Goal: Information Seeking & Learning: Learn about a topic

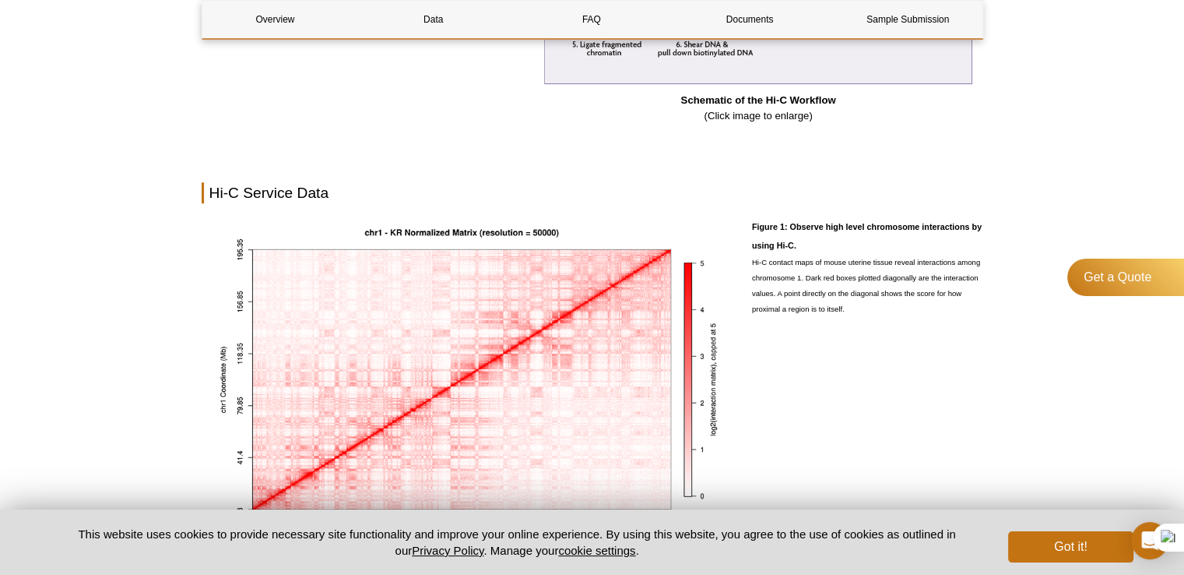
scroll to position [1168, 0]
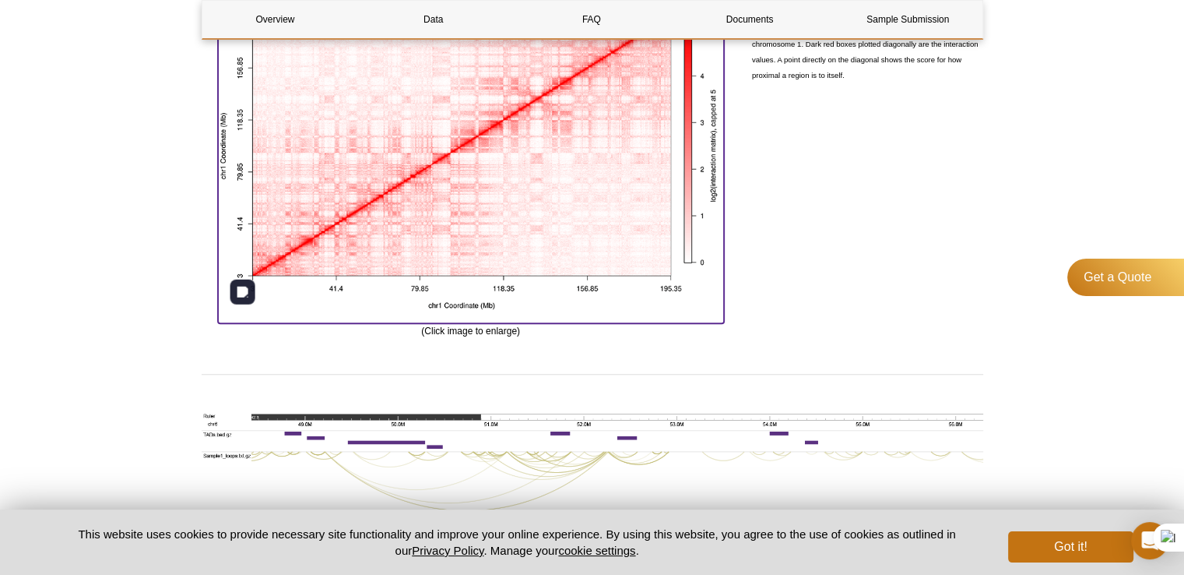
click at [464, 241] on img at bounding box center [471, 149] width 506 height 337
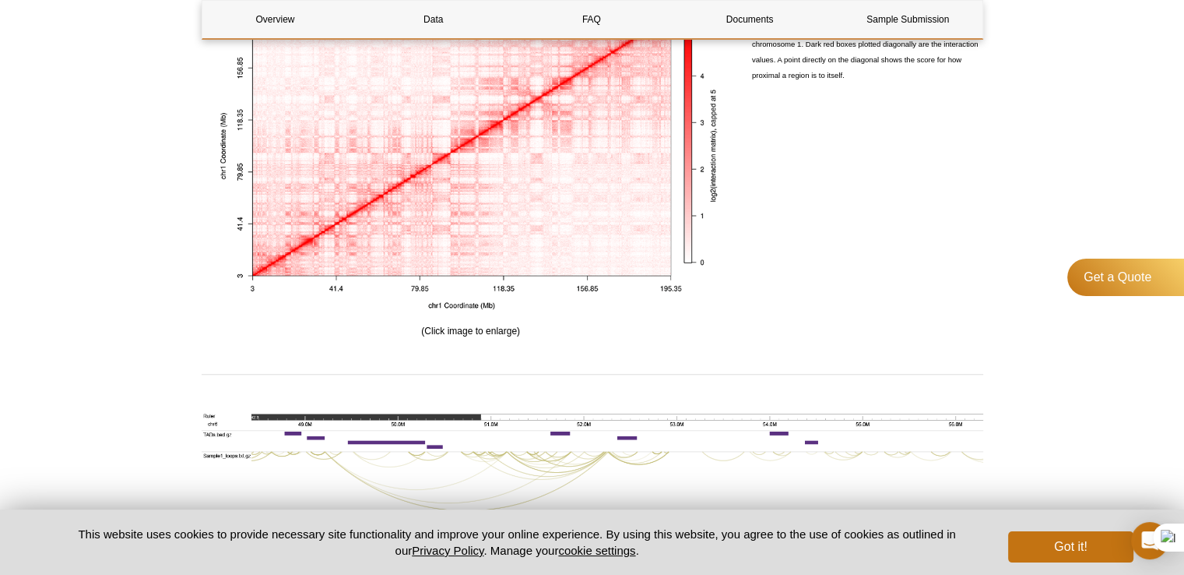
click at [835, 266] on div "Figure 1: Observe high level chromosome interactions by using Hi-C. Hi-C contac…" at bounding box center [867, 159] width 231 height 357
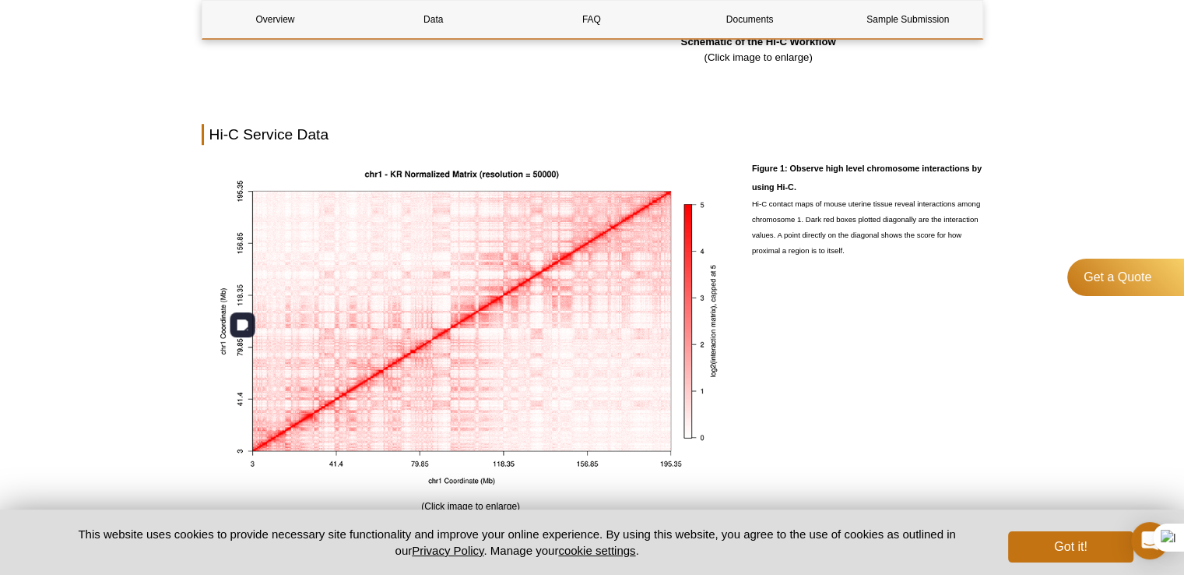
scroll to position [934, 0]
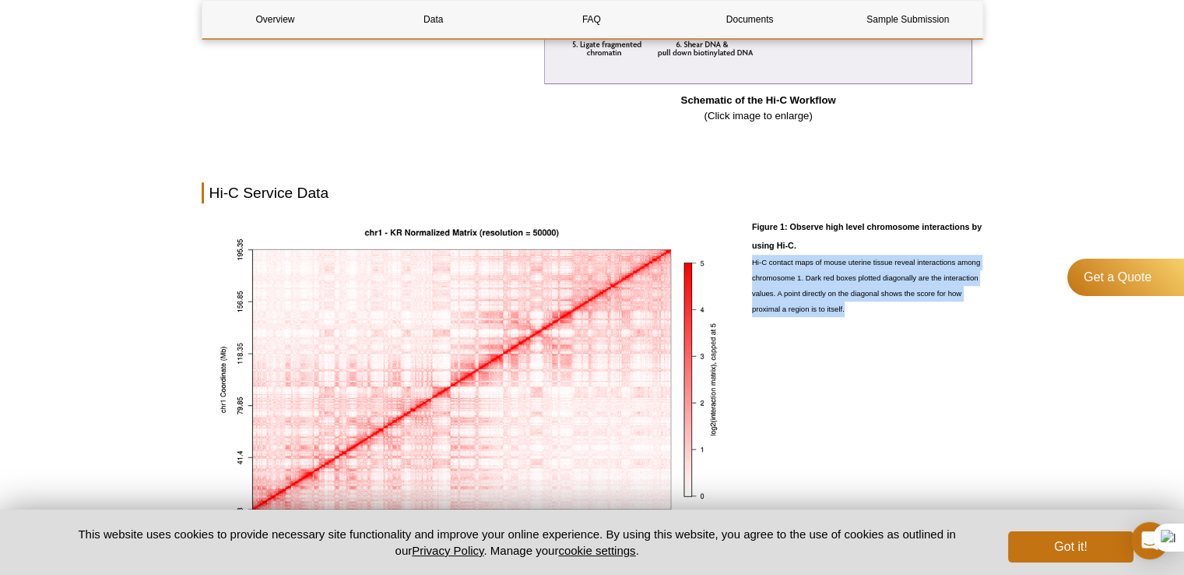
drag, startPoint x: 752, startPoint y: 259, endPoint x: 883, endPoint y: 305, distance: 138.6
click at [883, 305] on p "Hi-C contact maps of mouse uterine tissue reveal interactions among chromosome …" at bounding box center [867, 286] width 231 height 62
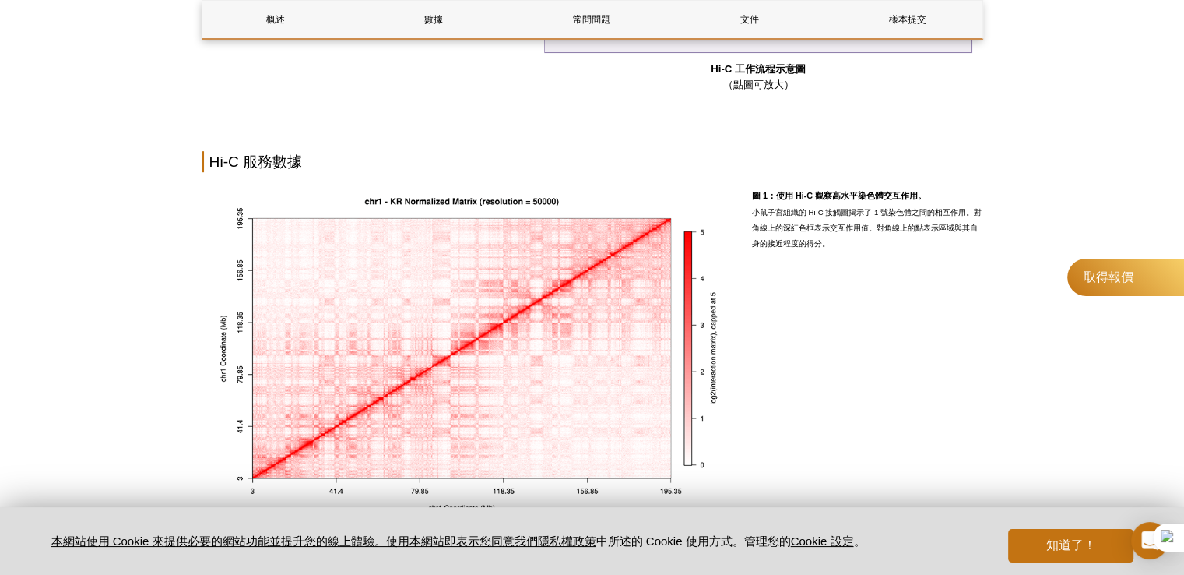
scroll to position [903, 0]
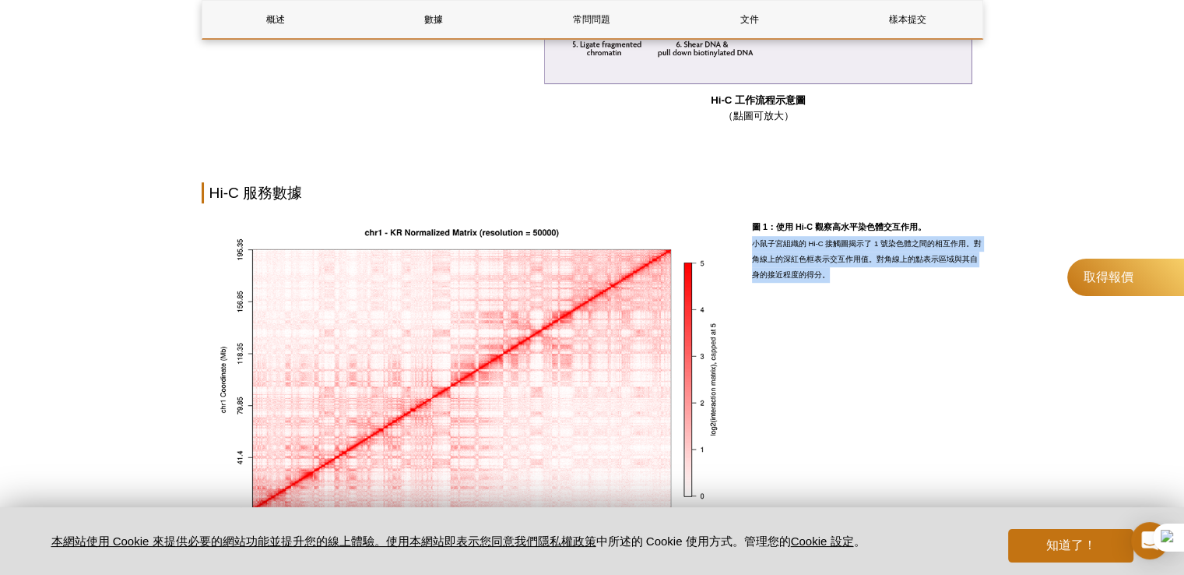
drag, startPoint x: 754, startPoint y: 241, endPoint x: 848, endPoint y: 266, distance: 97.7
click at [853, 269] on p "小鼠子宮組織的 Hi-C 接觸圖揭示了 1 號染色體之間的相互作用。對角線上的深紅色框表示交互作用值。對角線上的點表示區域與其自身的接近程度的得分。" at bounding box center [867, 259] width 231 height 47
copy font "小鼠子宮組織的 Hi-C 接觸圖揭示了 1 號染色體之間的相互作用。對角線上的深紅色框表示交互作用值。對角線上的點表示區域與其自身的接近程度的得分。"
click at [905, 309] on div "圖 1：使用 Hi-C 觀察高水平染色體交互作用。 小鼠子宮組織的 Hi-C 接觸圖揭示了 1 號染色體之間的相互作用。對角線上的深紅色框表示交互作用值。對角…" at bounding box center [867, 393] width 231 height 357
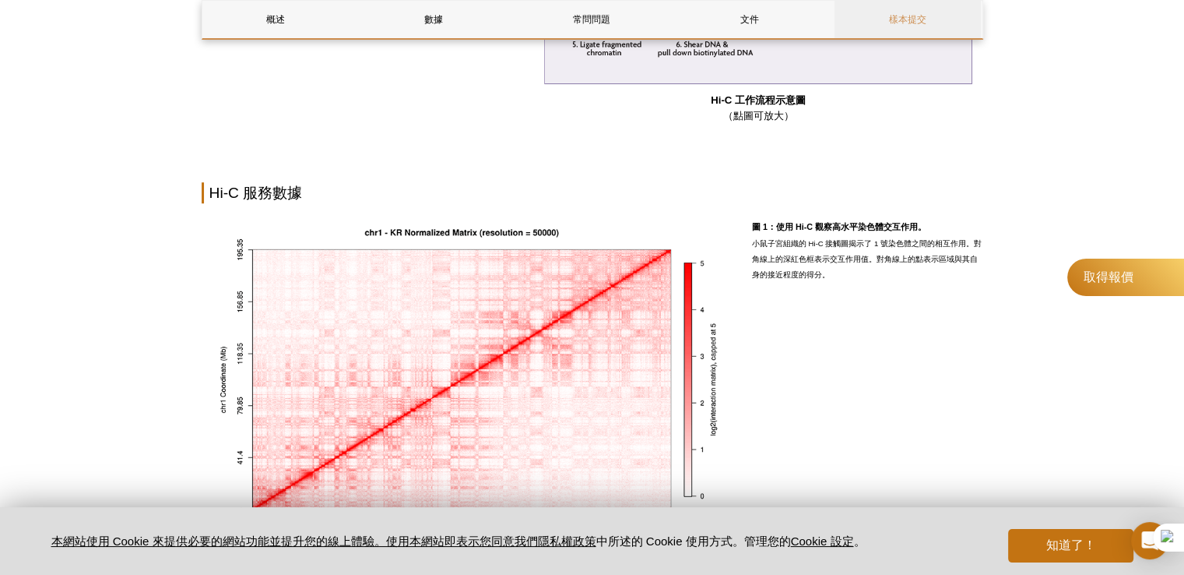
scroll to position [934, 0]
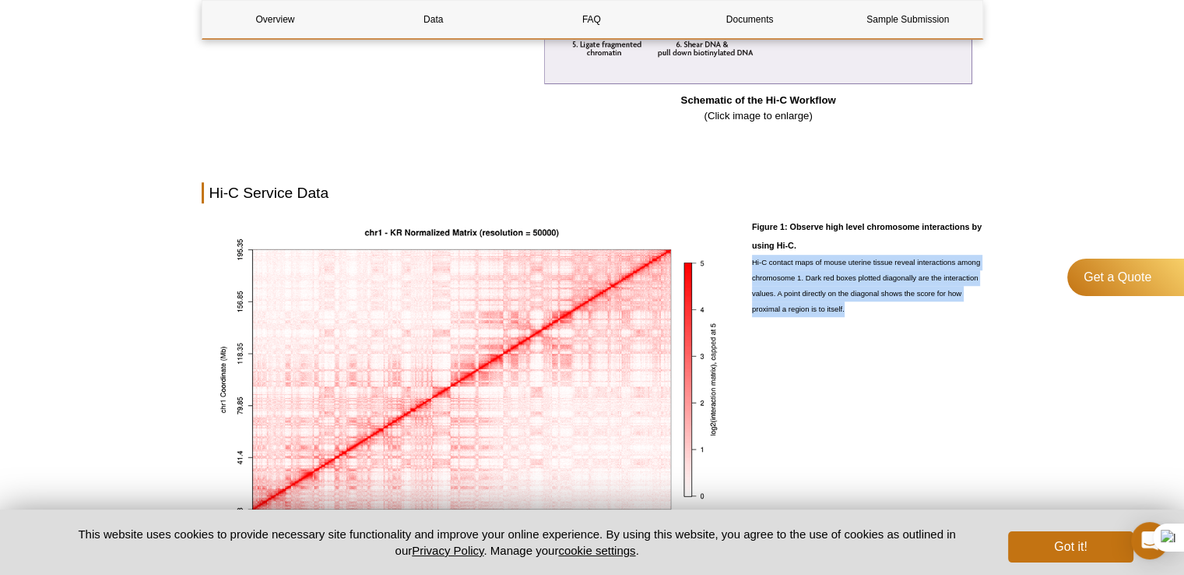
drag, startPoint x: 754, startPoint y: 255, endPoint x: 903, endPoint y: 306, distance: 157.8
click at [903, 306] on p "Hi-C contact maps of mouse uterine tissue reveal interactions among chromosome …" at bounding box center [867, 286] width 231 height 62
copy p "Hi-C contact maps of mouse uterine tissue reveal interactions among chromosome …"
